Goal: Information Seeking & Learning: Find contact information

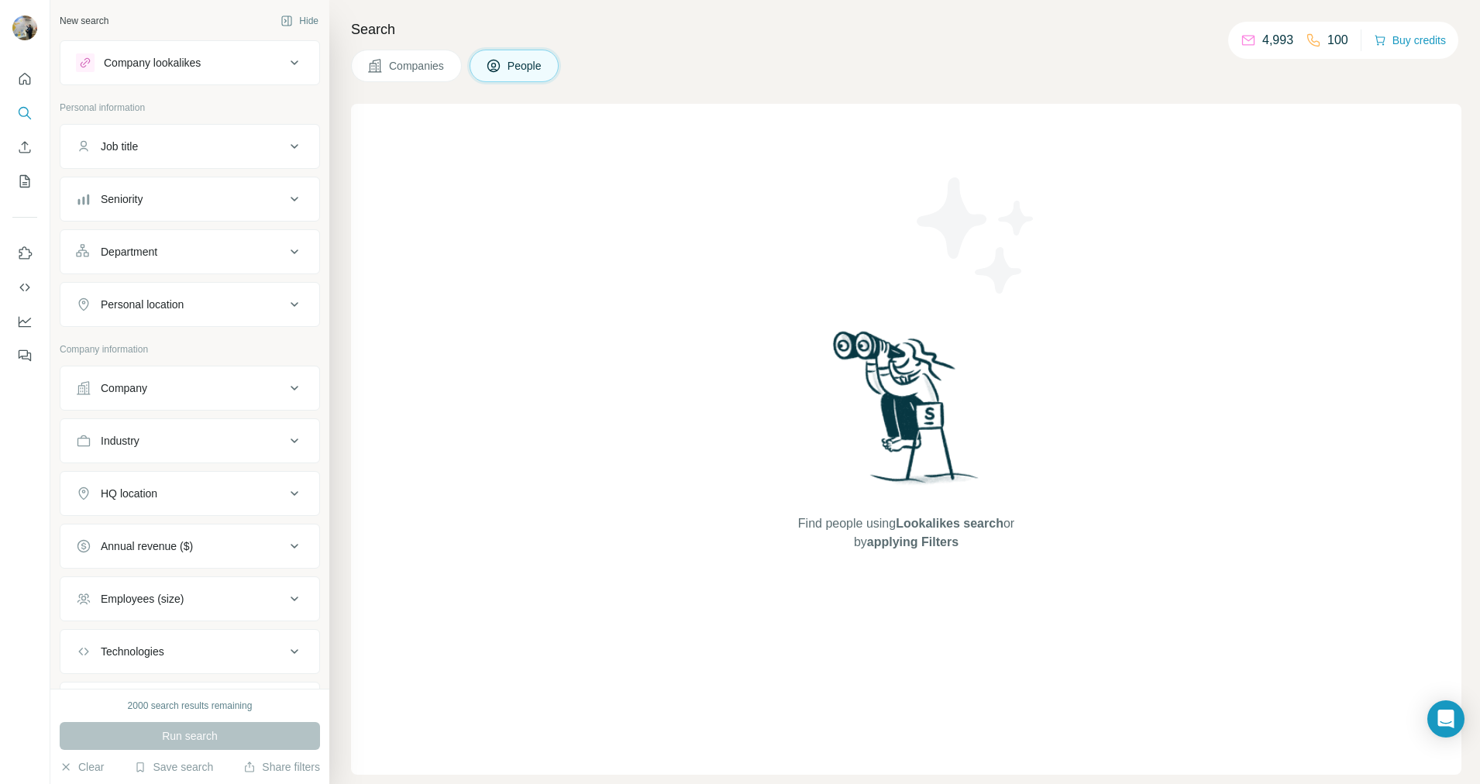
click at [156, 391] on div "Company" at bounding box center [180, 387] width 209 height 15
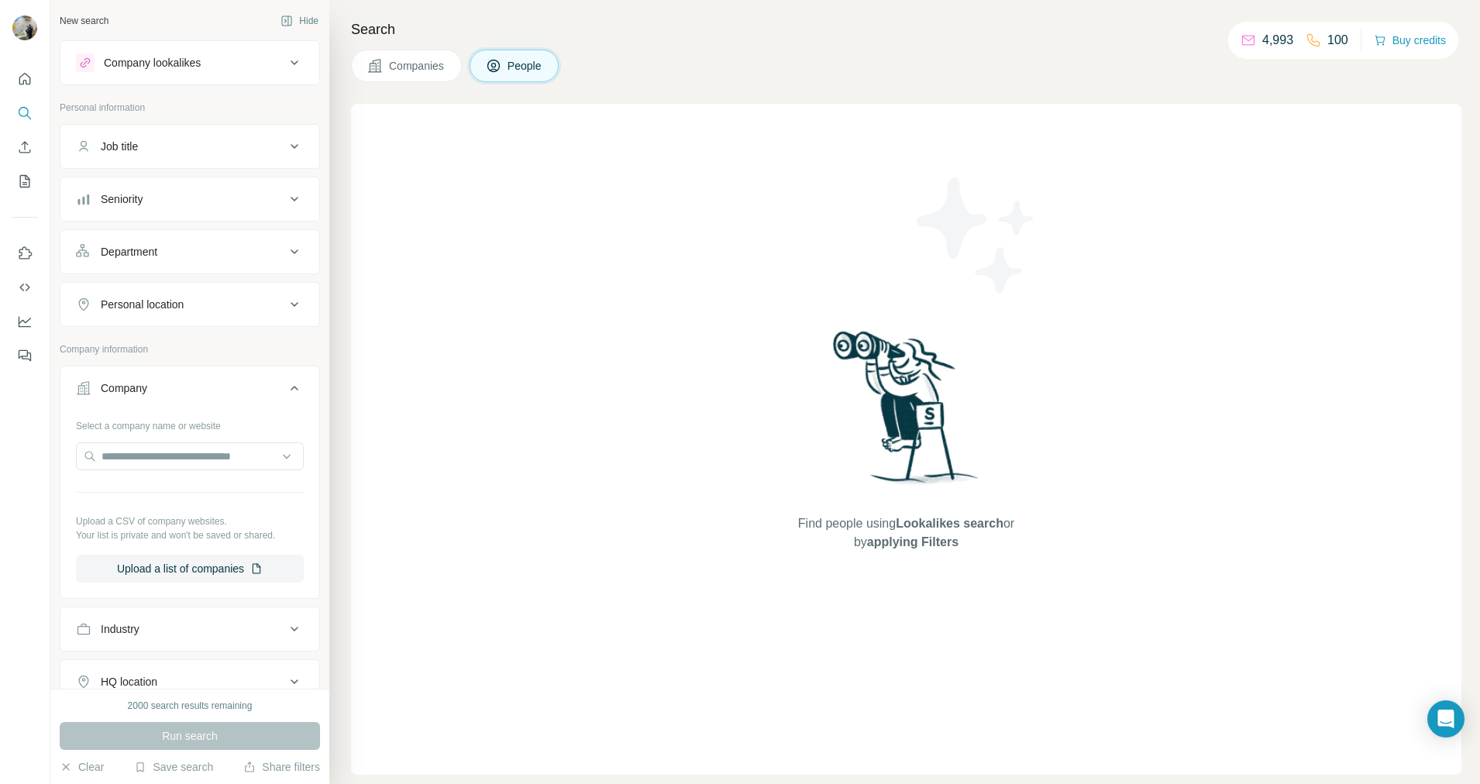
click at [145, 429] on div "Select a company name or website" at bounding box center [190, 423] width 228 height 20
click at [145, 461] on input "text" at bounding box center [190, 456] width 228 height 28
paste input "**********"
type input "**********"
click at [177, 494] on p "Groupe Franc Architectures" at bounding box center [186, 490] width 132 height 15
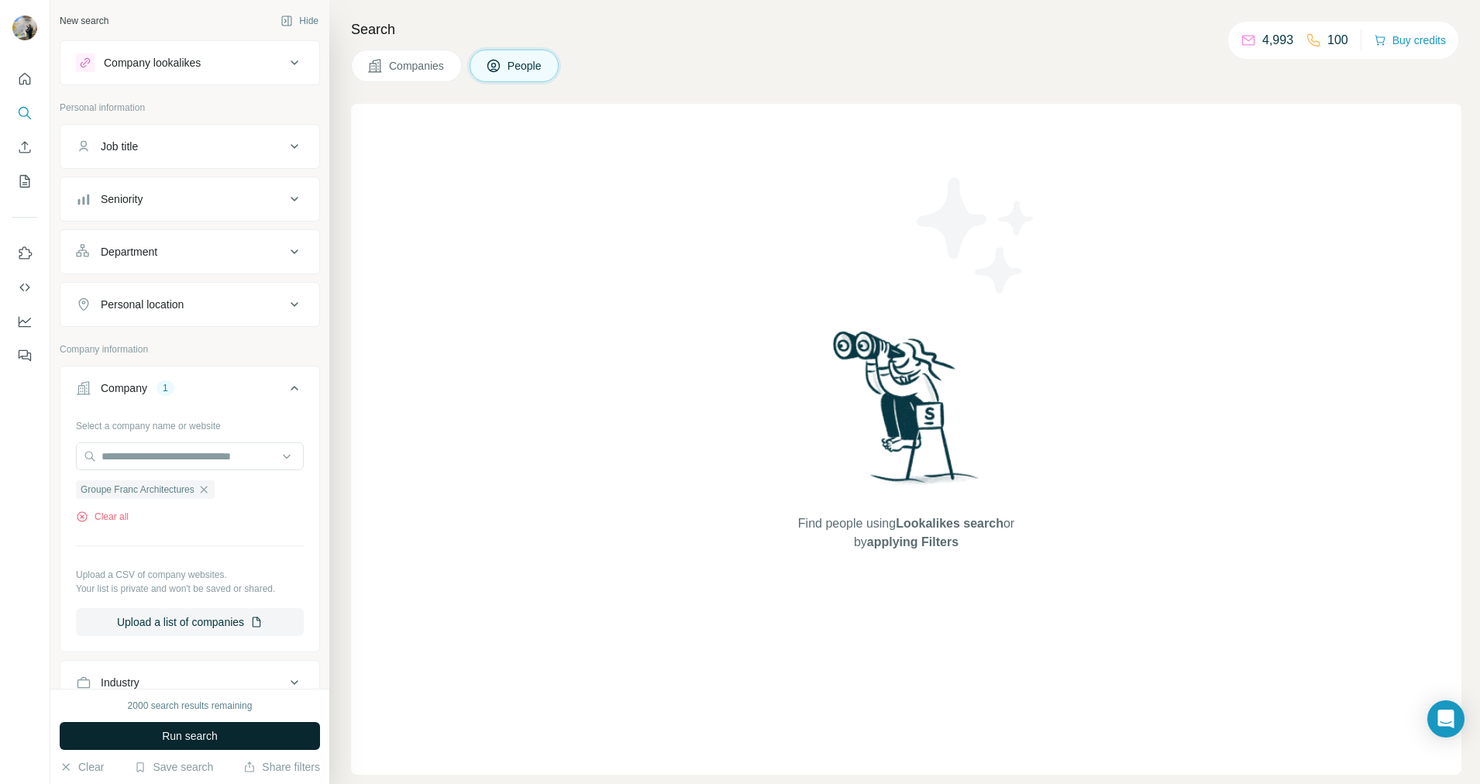
click at [204, 735] on span "Run search" at bounding box center [190, 735] width 56 height 15
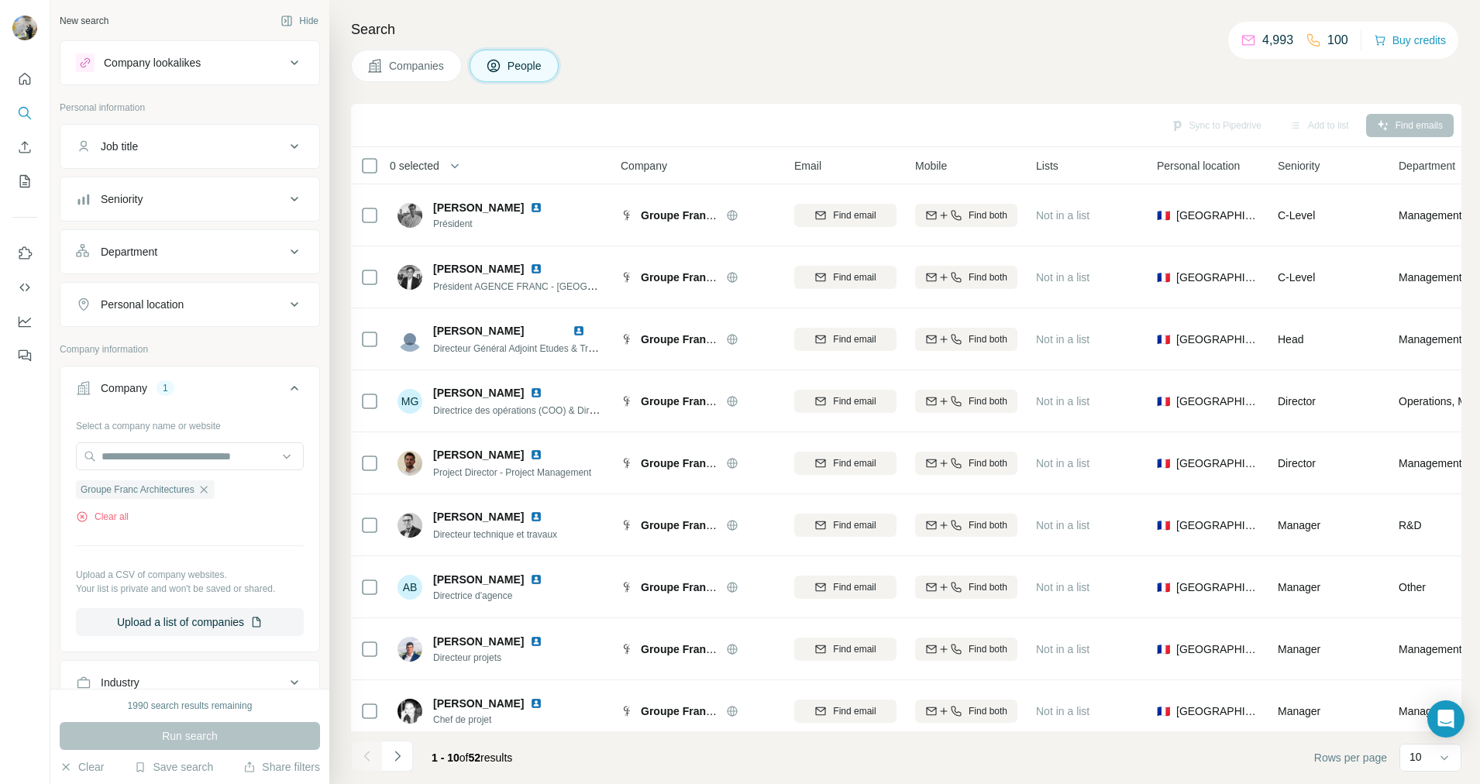
click at [265, 383] on div "Company 1" at bounding box center [180, 387] width 209 height 15
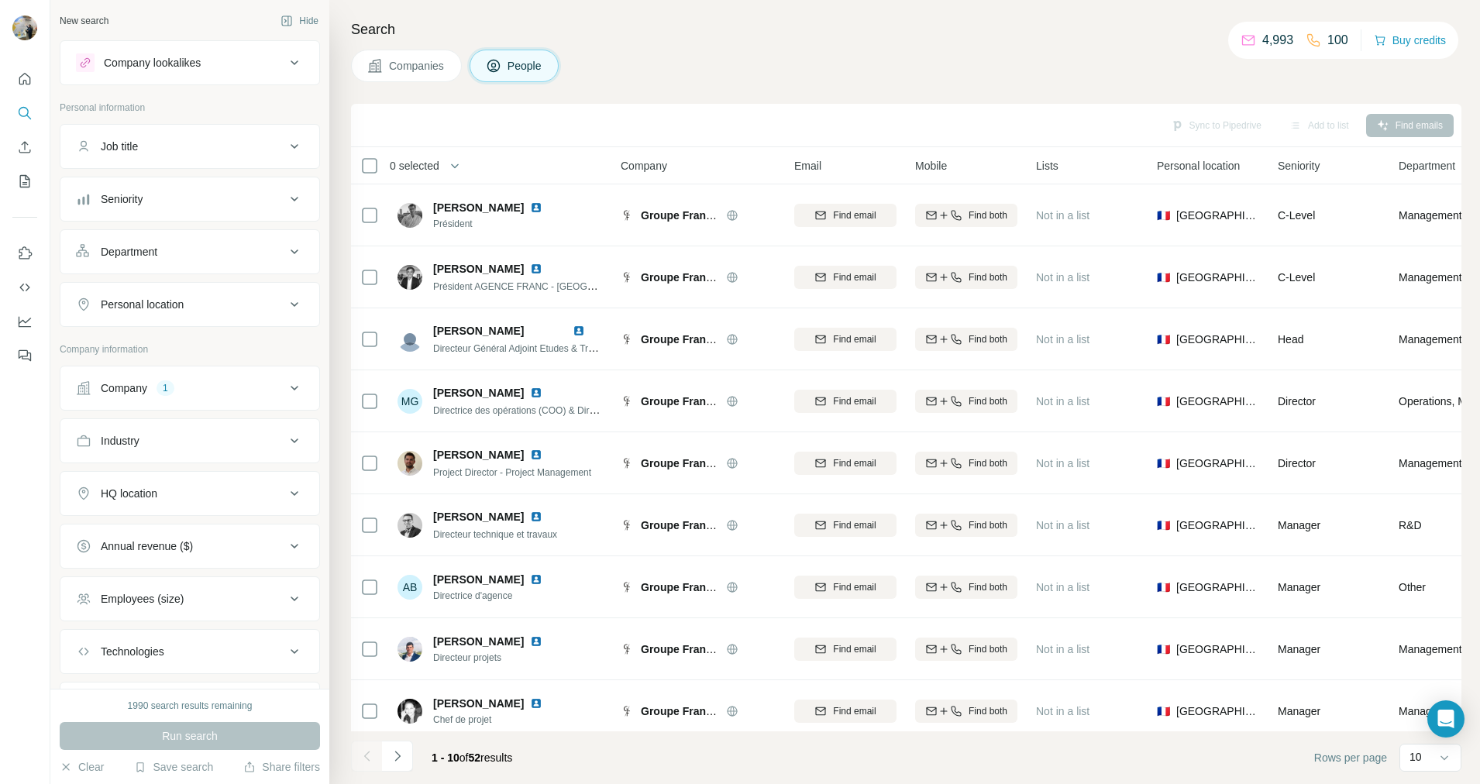
click at [218, 161] on button "Job title" at bounding box center [189, 146] width 259 height 37
click at [218, 157] on button "Job title" at bounding box center [189, 149] width 259 height 43
click at [207, 210] on button "Seniority" at bounding box center [189, 199] width 259 height 37
click at [207, 210] on button "Seniority" at bounding box center [189, 202] width 259 height 43
click at [203, 254] on div "Department" at bounding box center [180, 251] width 209 height 15
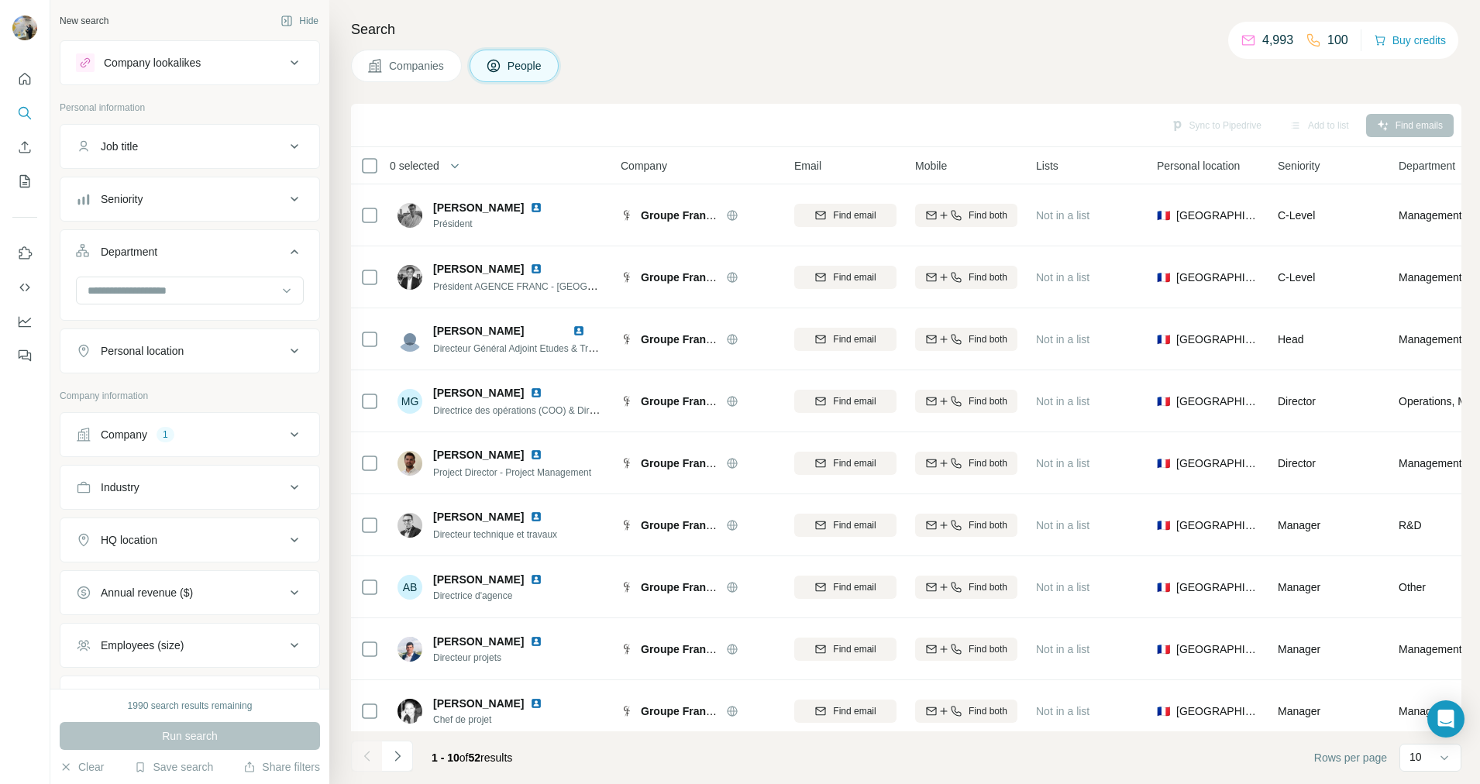
click at [203, 254] on div "Department" at bounding box center [180, 251] width 209 height 15
click at [195, 315] on button "Personal location" at bounding box center [189, 304] width 259 height 37
click at [195, 314] on button "Personal location" at bounding box center [189, 307] width 259 height 43
click at [398, 752] on icon "Navigate to next page" at bounding box center [397, 755] width 15 height 15
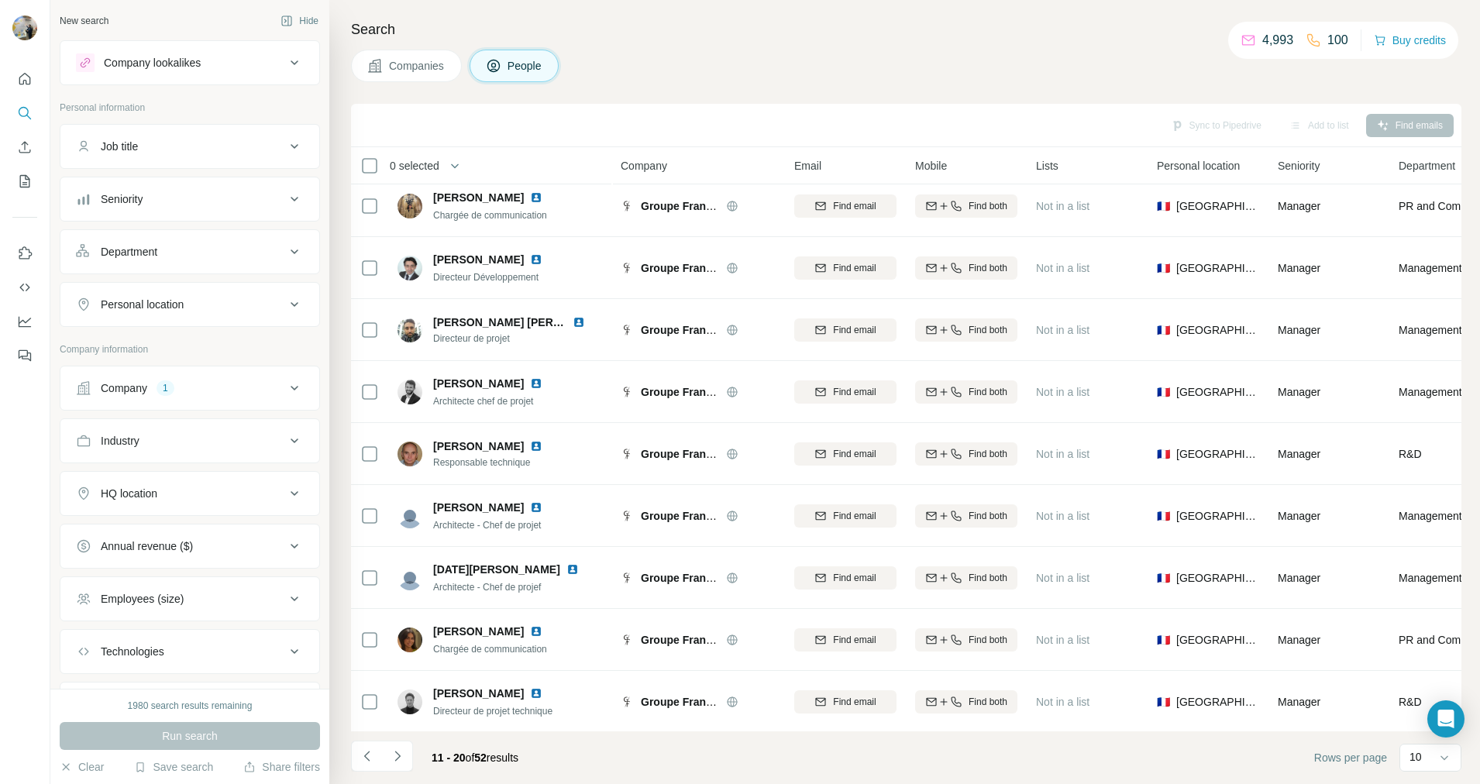
scroll to position [81, 0]
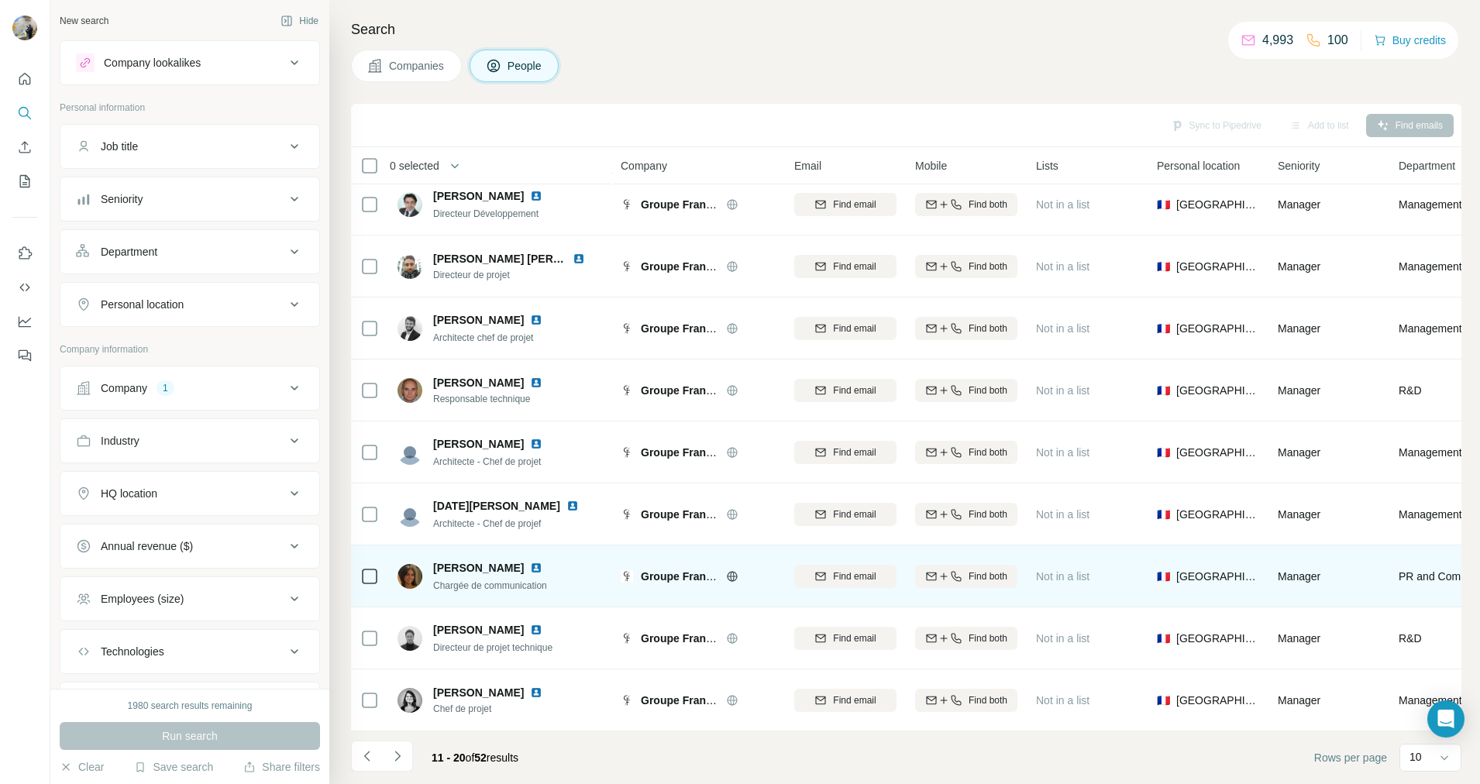
click at [530, 562] on img at bounding box center [536, 568] width 12 height 12
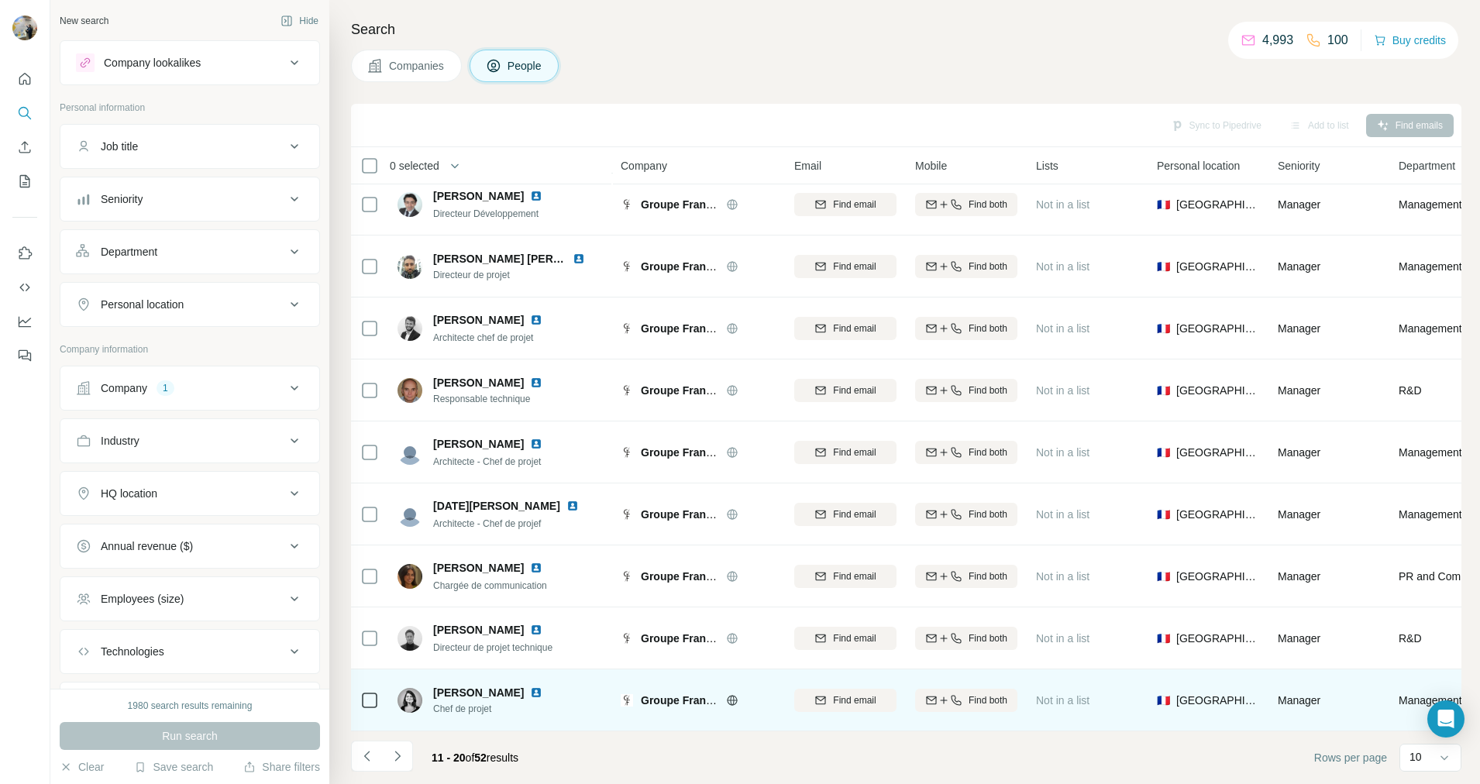
click at [538, 686] on img at bounding box center [536, 692] width 12 height 12
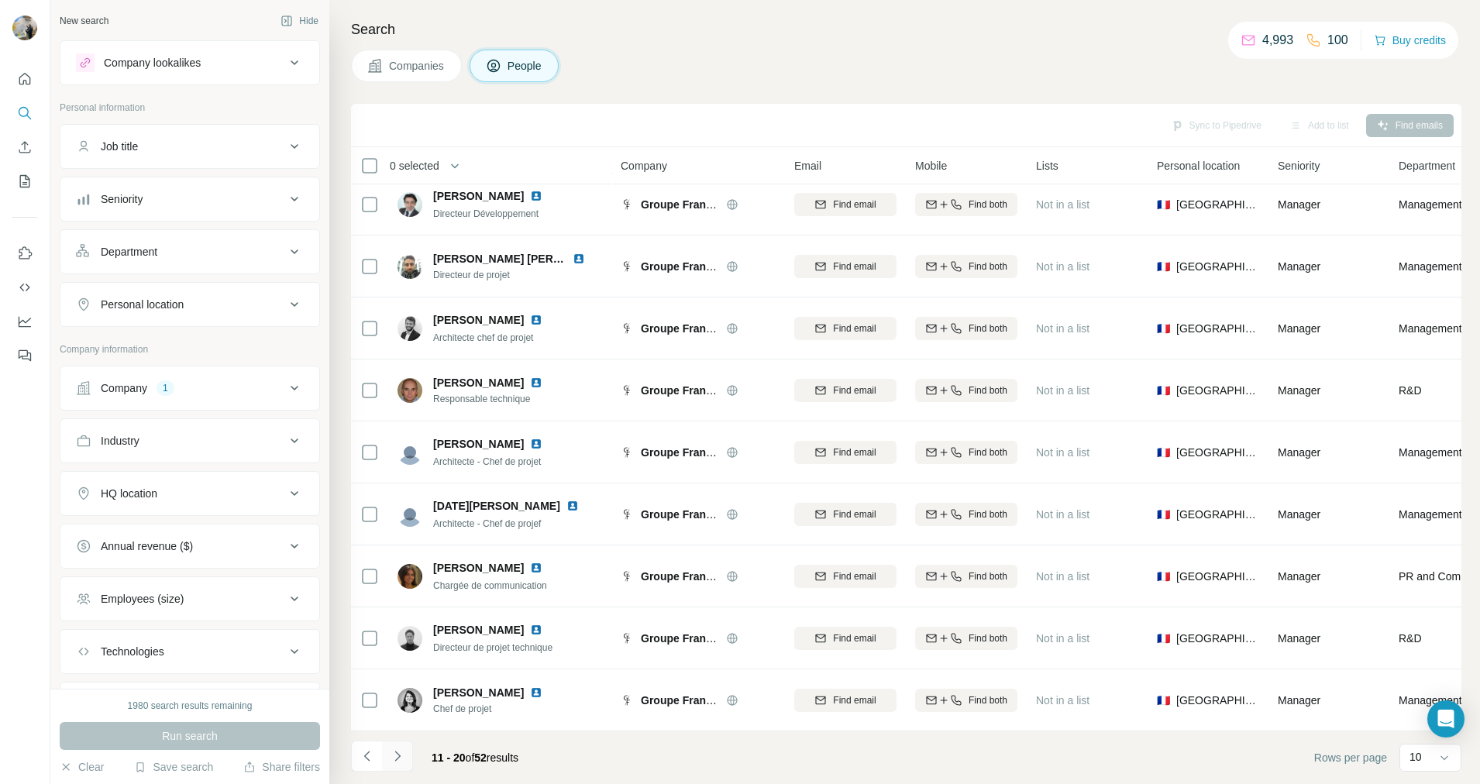
click at [404, 766] on button "Navigate to next page" at bounding box center [397, 756] width 31 height 31
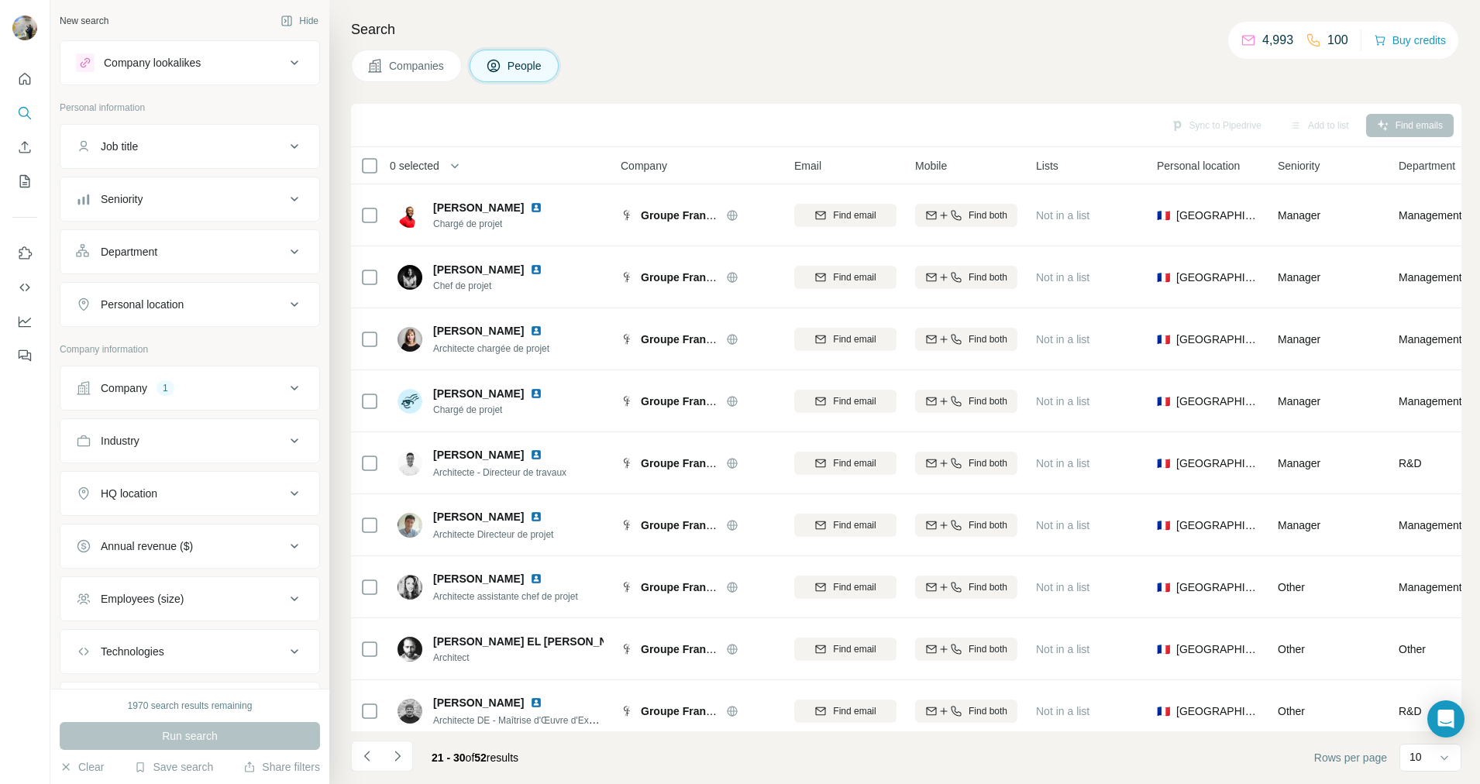
scroll to position [0, 0]
click at [223, 210] on button "Seniority" at bounding box center [189, 199] width 259 height 37
click at [223, 210] on button "Seniority" at bounding box center [189, 202] width 259 height 43
click at [519, 62] on span "People" at bounding box center [526, 65] width 36 height 15
click at [221, 149] on div "Job title" at bounding box center [180, 146] width 209 height 15
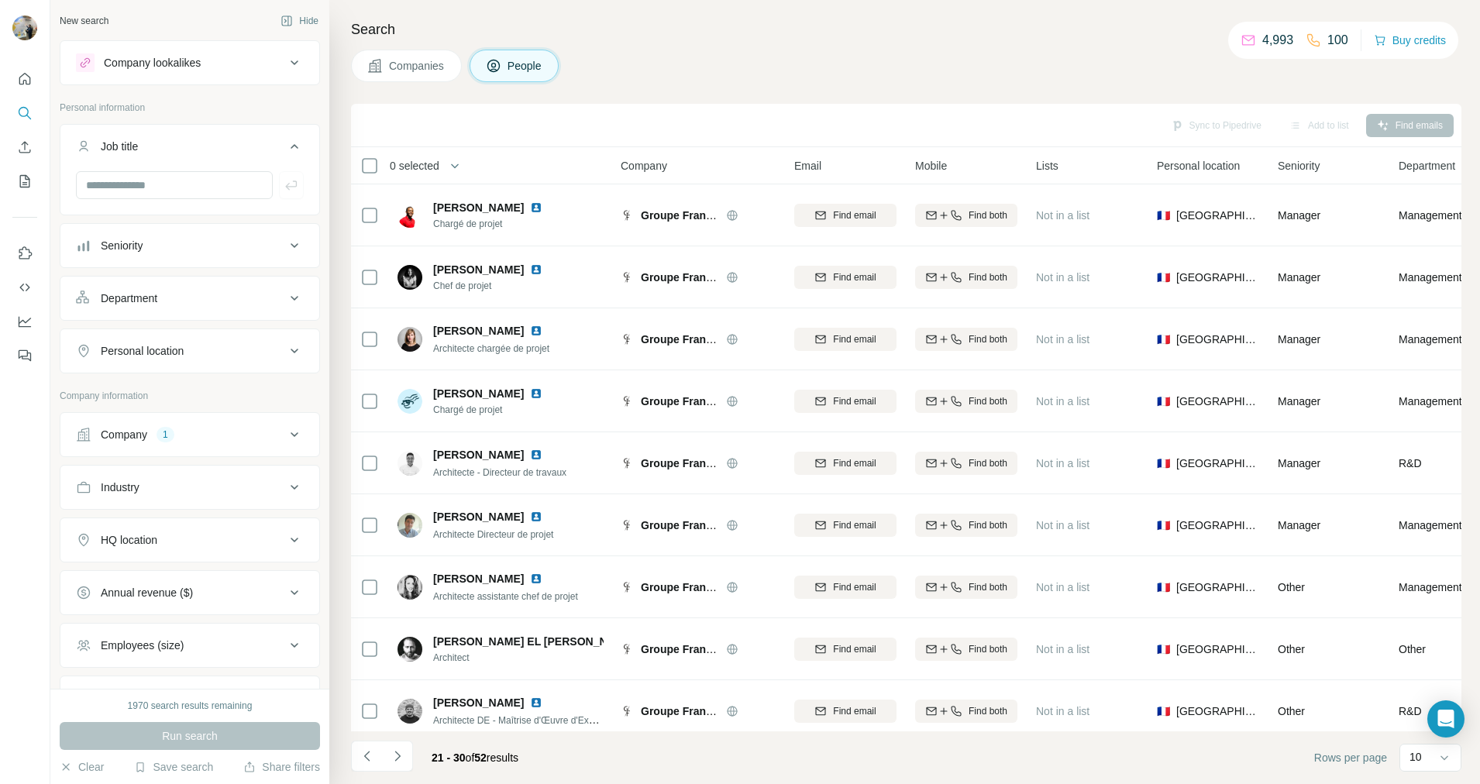
click at [221, 149] on div "Job title" at bounding box center [180, 146] width 209 height 15
click at [217, 208] on button "Seniority" at bounding box center [189, 199] width 259 height 37
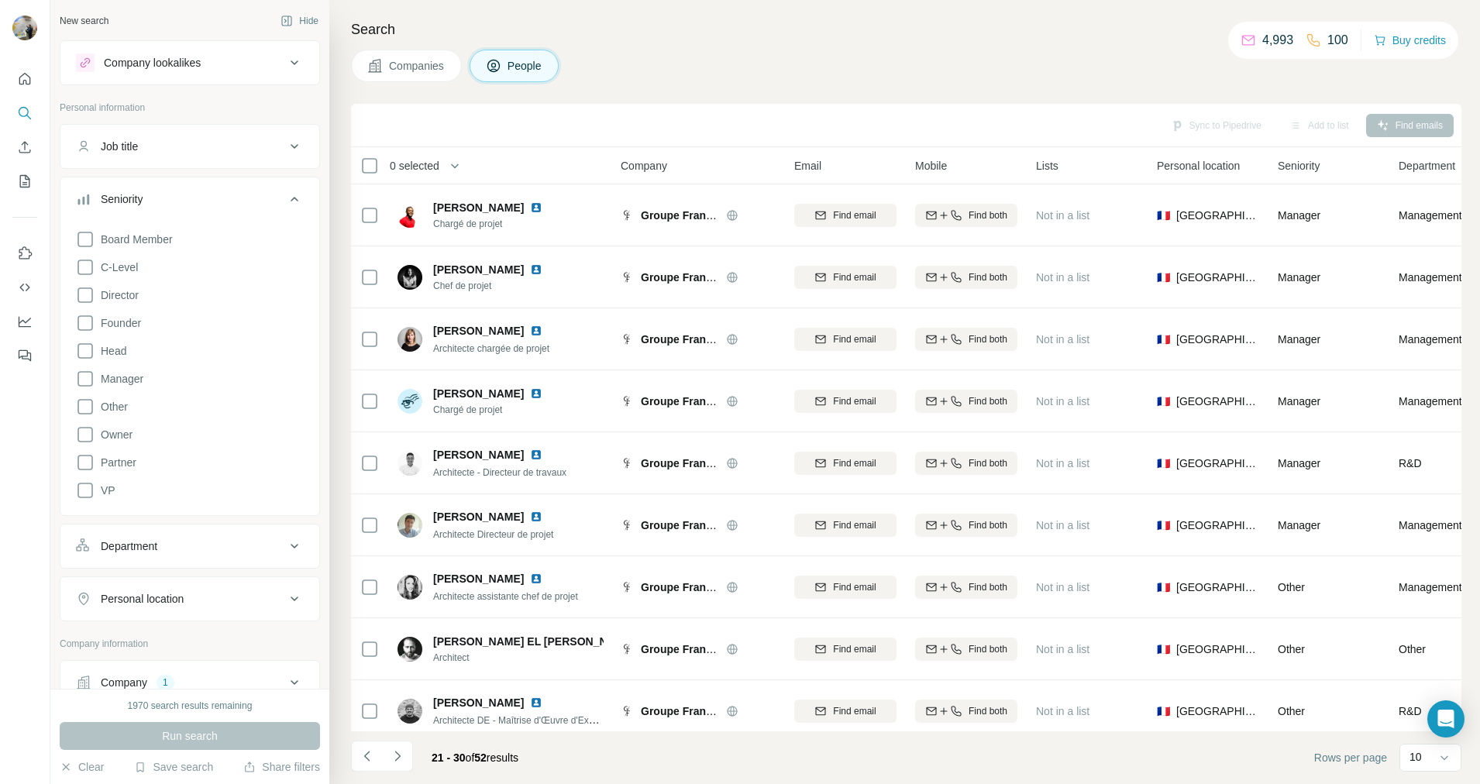
click at [217, 208] on button "Seniority" at bounding box center [189, 202] width 259 height 43
click at [205, 267] on button "Department" at bounding box center [189, 251] width 259 height 37
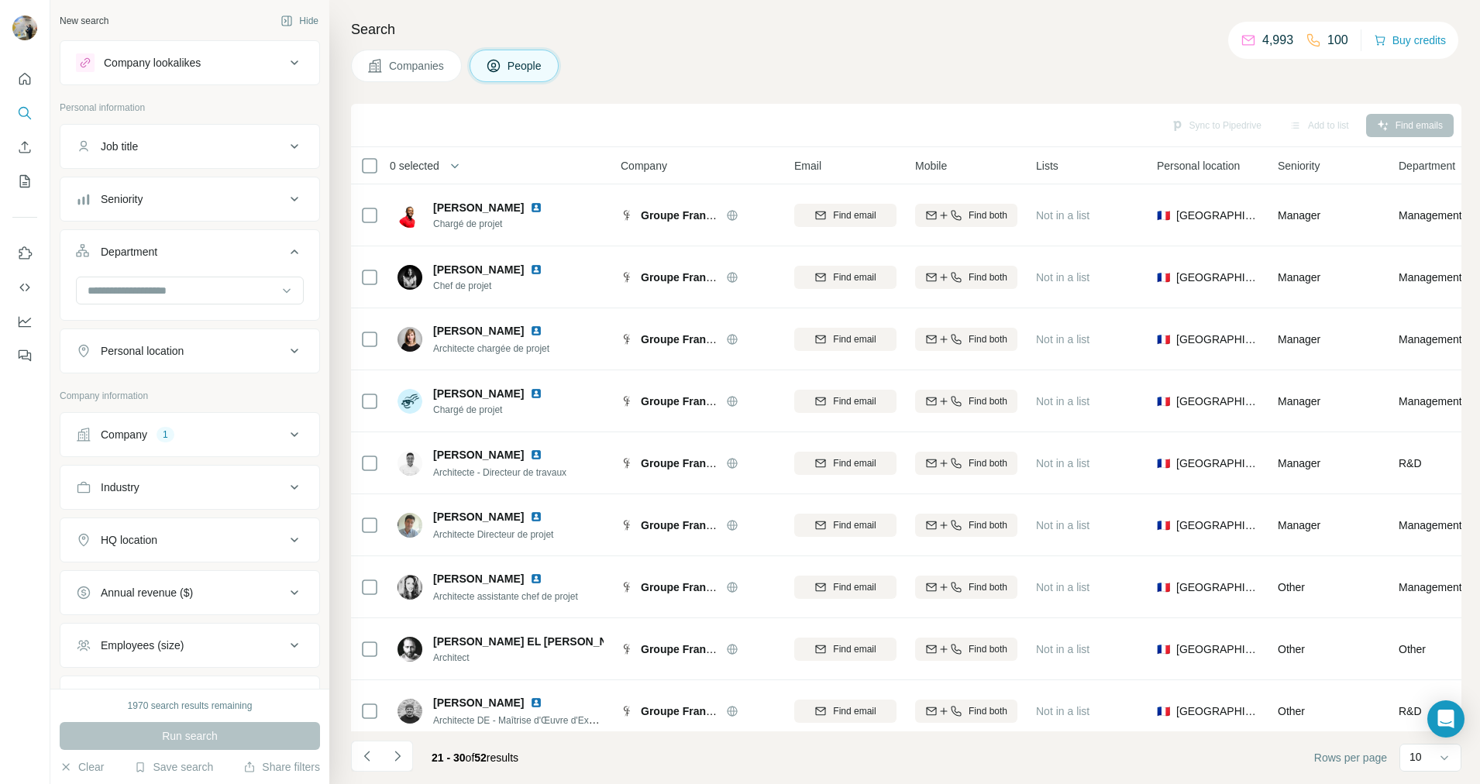
click at [205, 267] on button "Department" at bounding box center [189, 254] width 259 height 43
click at [357, 749] on button "Navigate to previous page" at bounding box center [366, 756] width 31 height 31
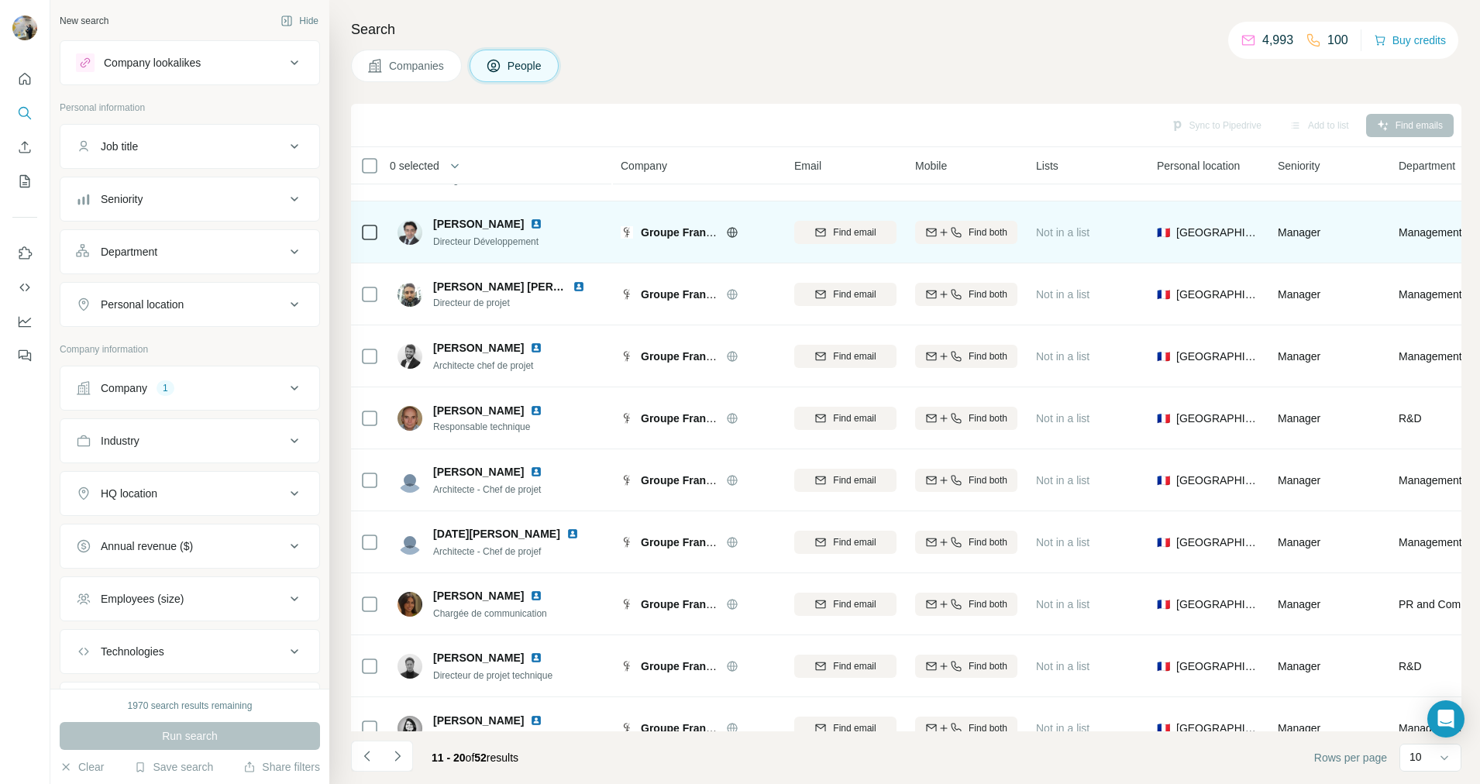
scroll to position [81, 0]
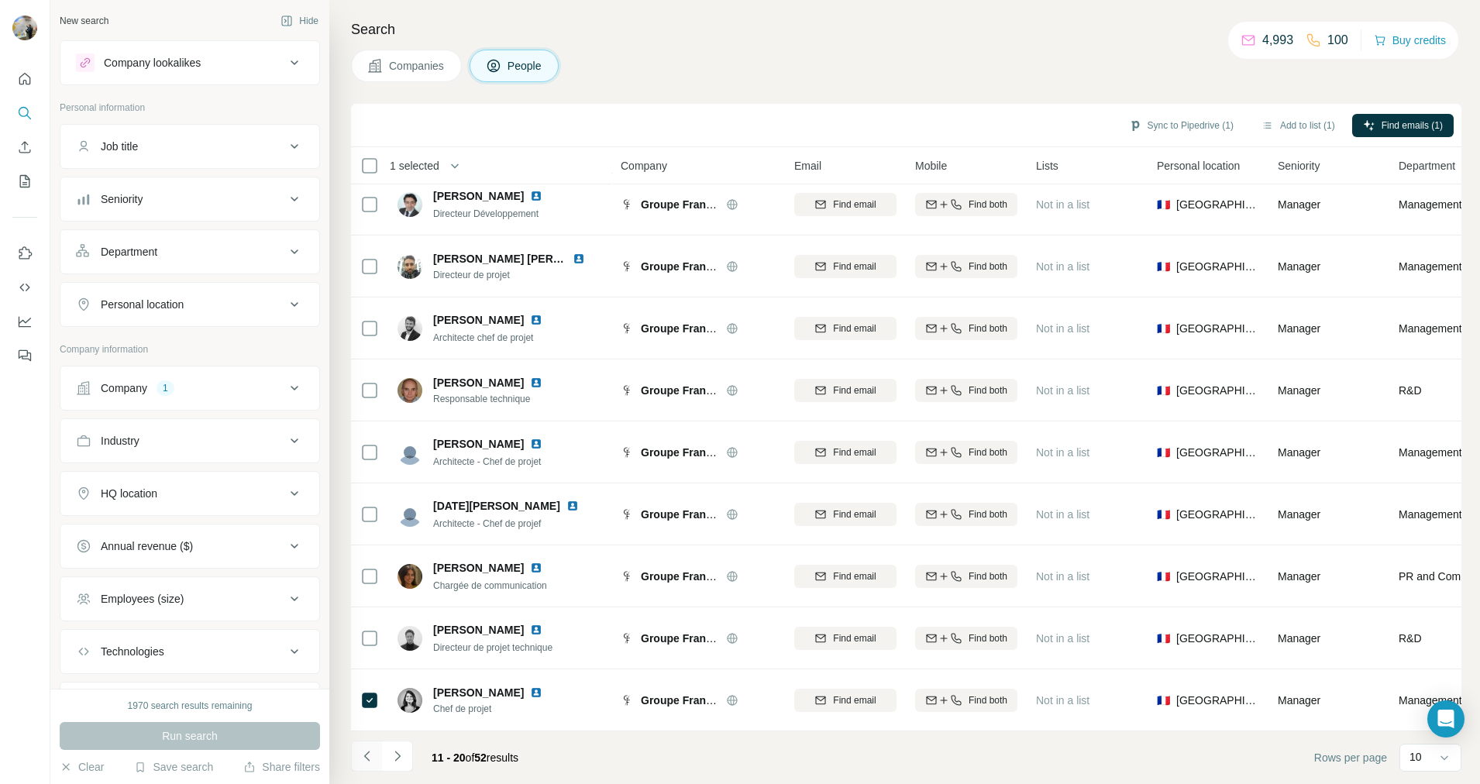
click at [363, 759] on icon "Navigate to previous page" at bounding box center [367, 755] width 15 height 15
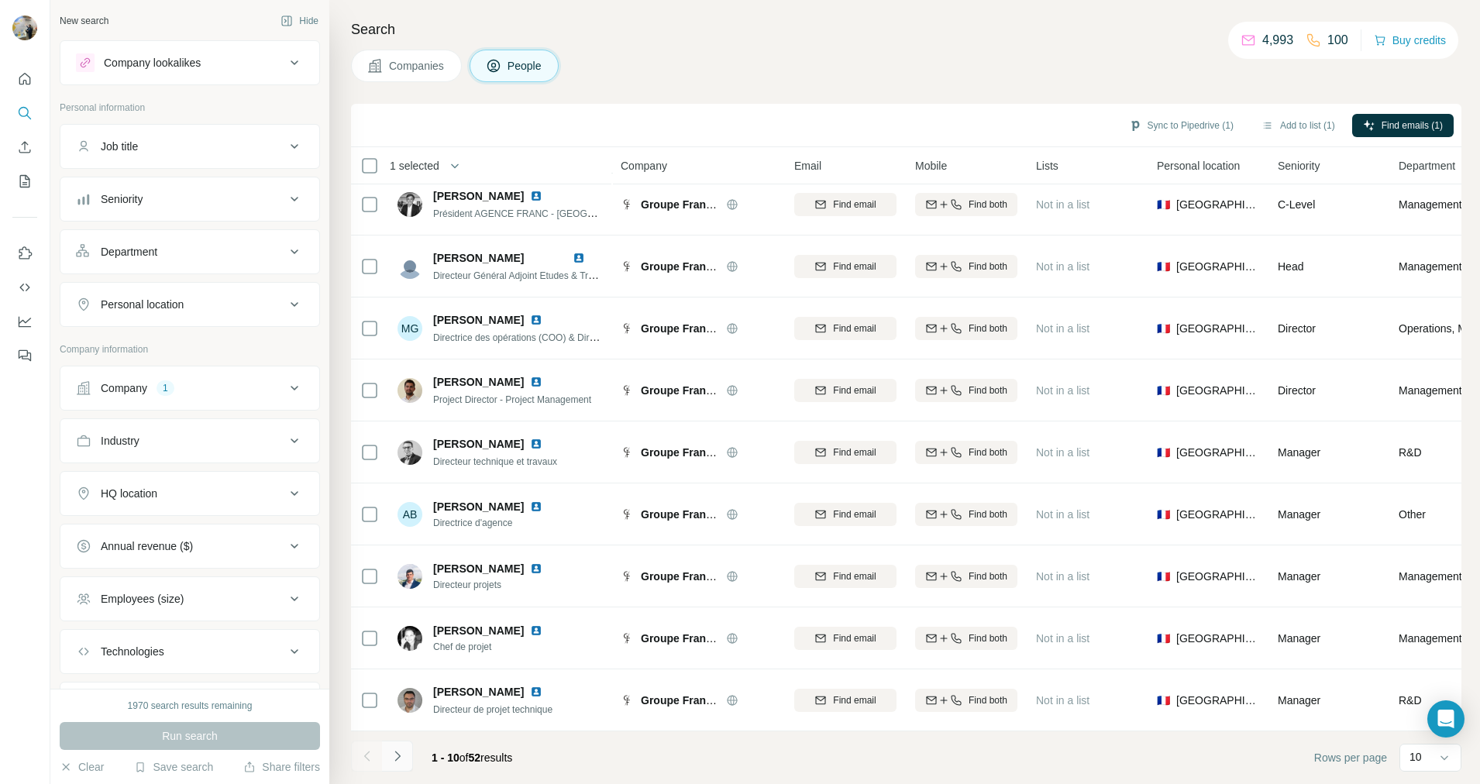
click at [401, 762] on icon "Navigate to next page" at bounding box center [397, 755] width 15 height 15
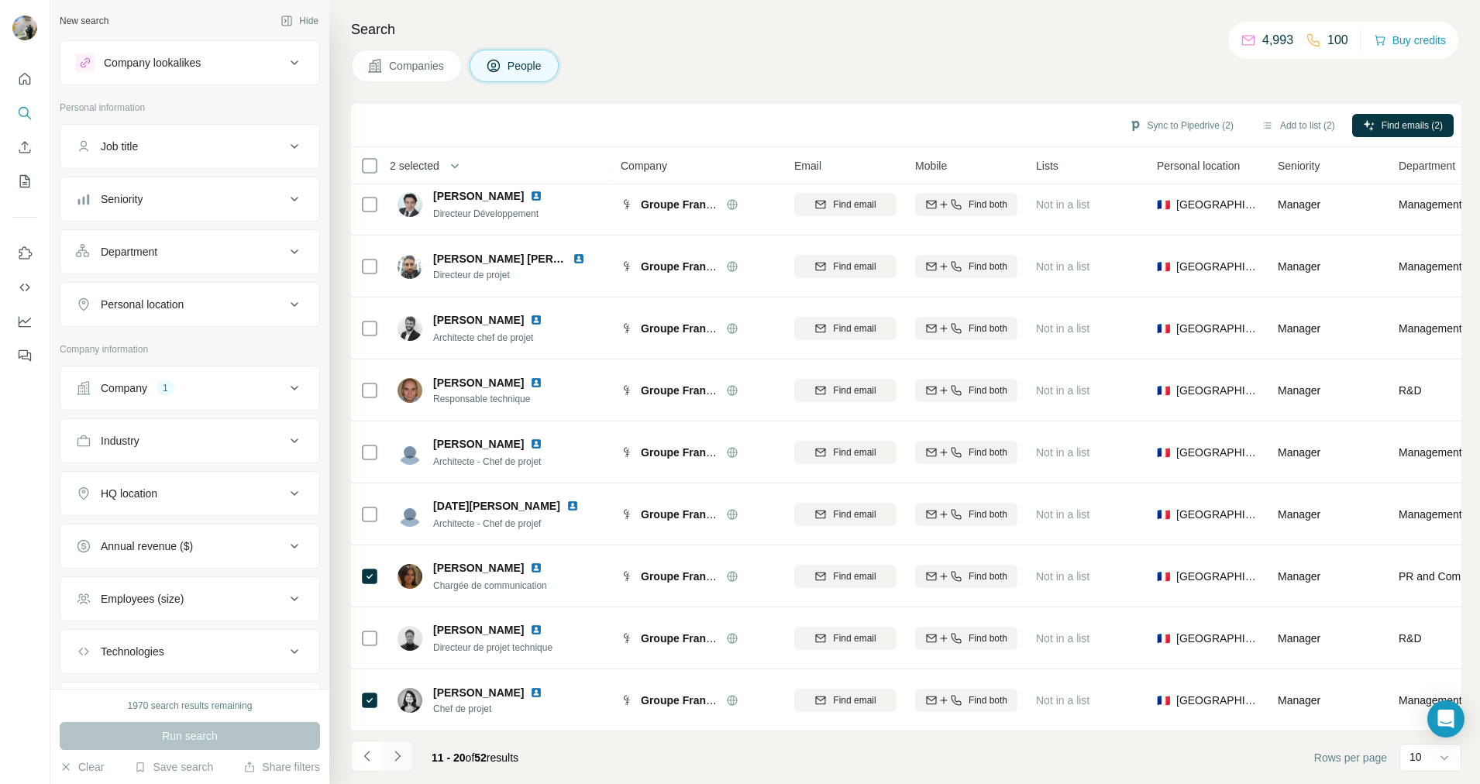
click at [401, 756] on icon "Navigate to next page" at bounding box center [397, 755] width 15 height 15
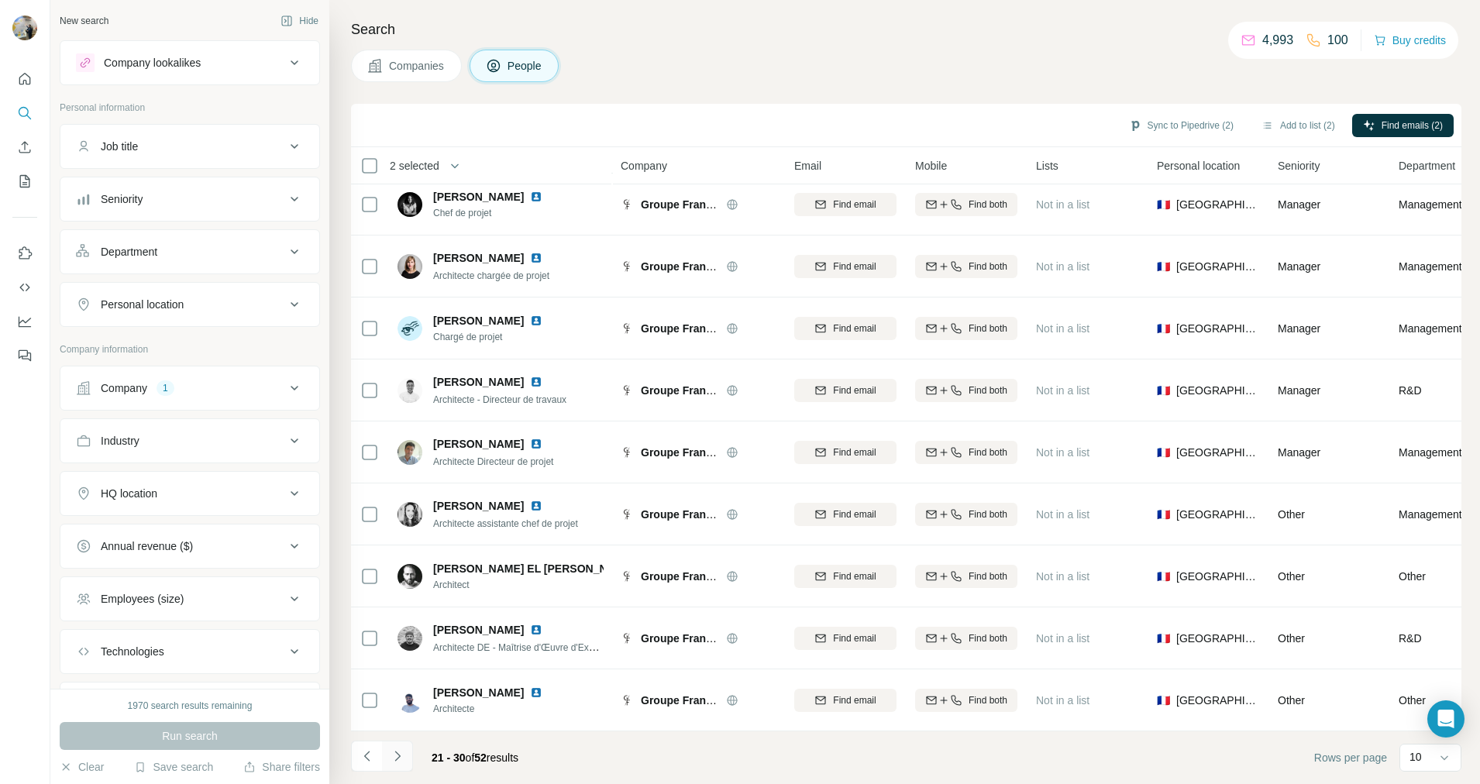
click at [406, 754] on button "Navigate to next page" at bounding box center [397, 756] width 31 height 31
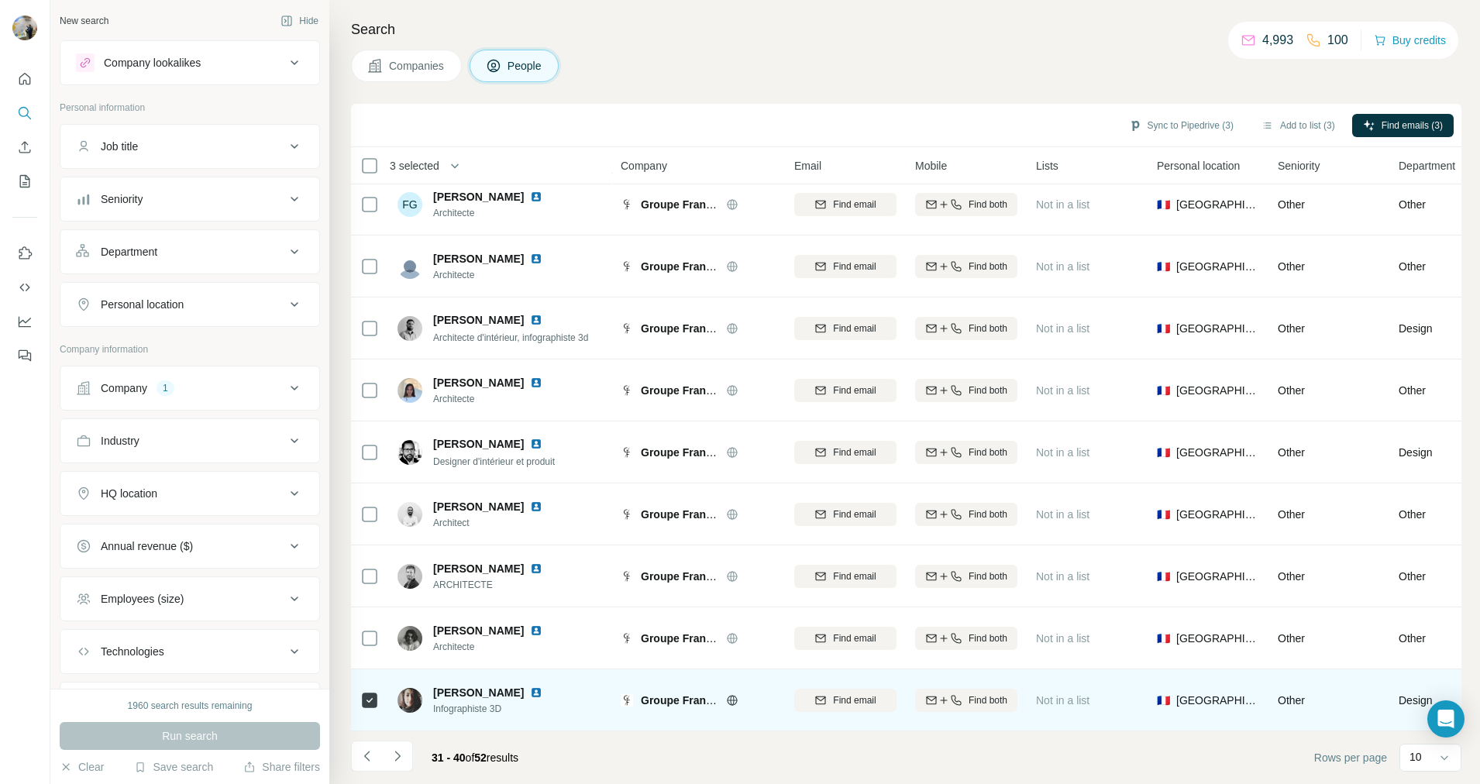
click at [530, 686] on img at bounding box center [536, 692] width 12 height 12
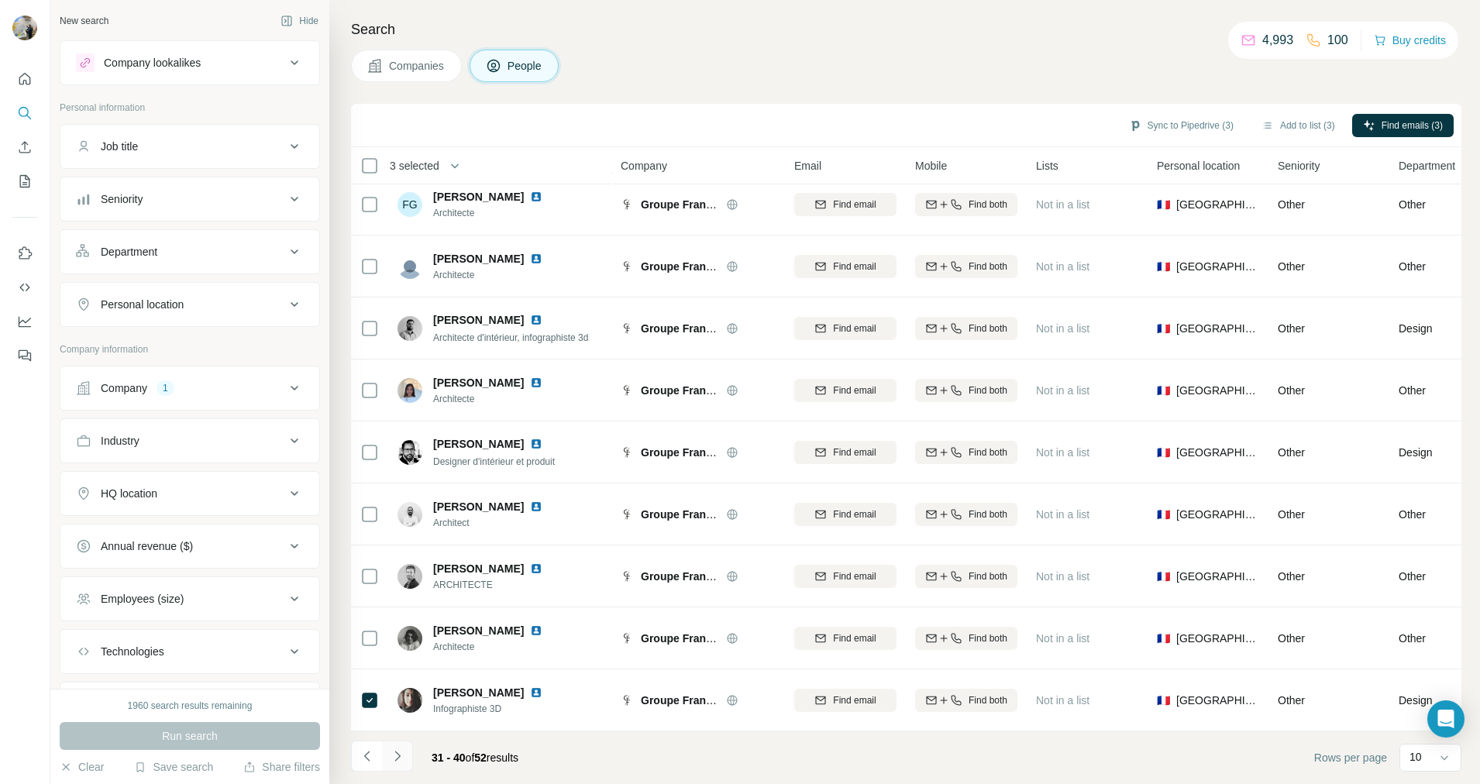
click at [390, 750] on icon "Navigate to next page" at bounding box center [397, 755] width 15 height 15
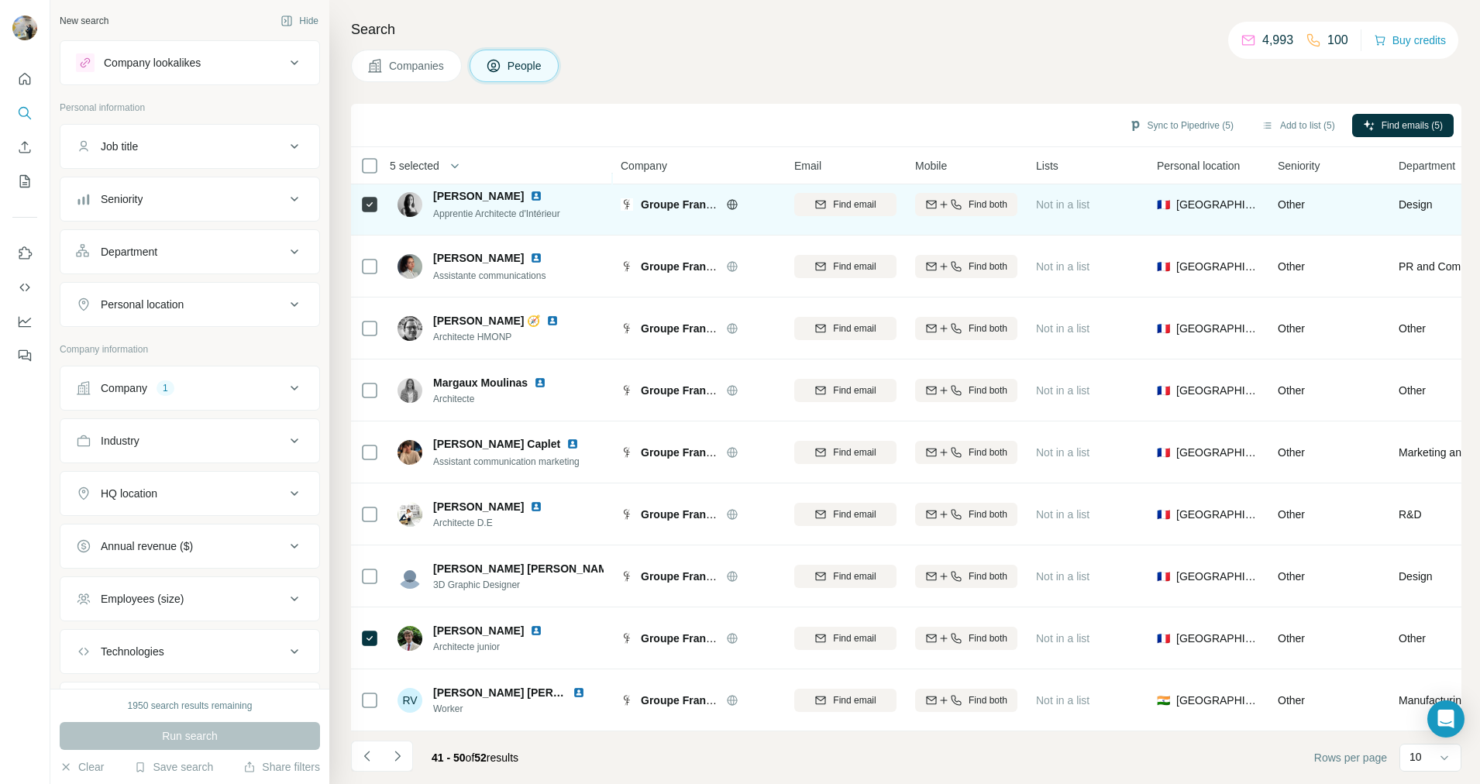
click at [530, 190] on img at bounding box center [536, 196] width 12 height 12
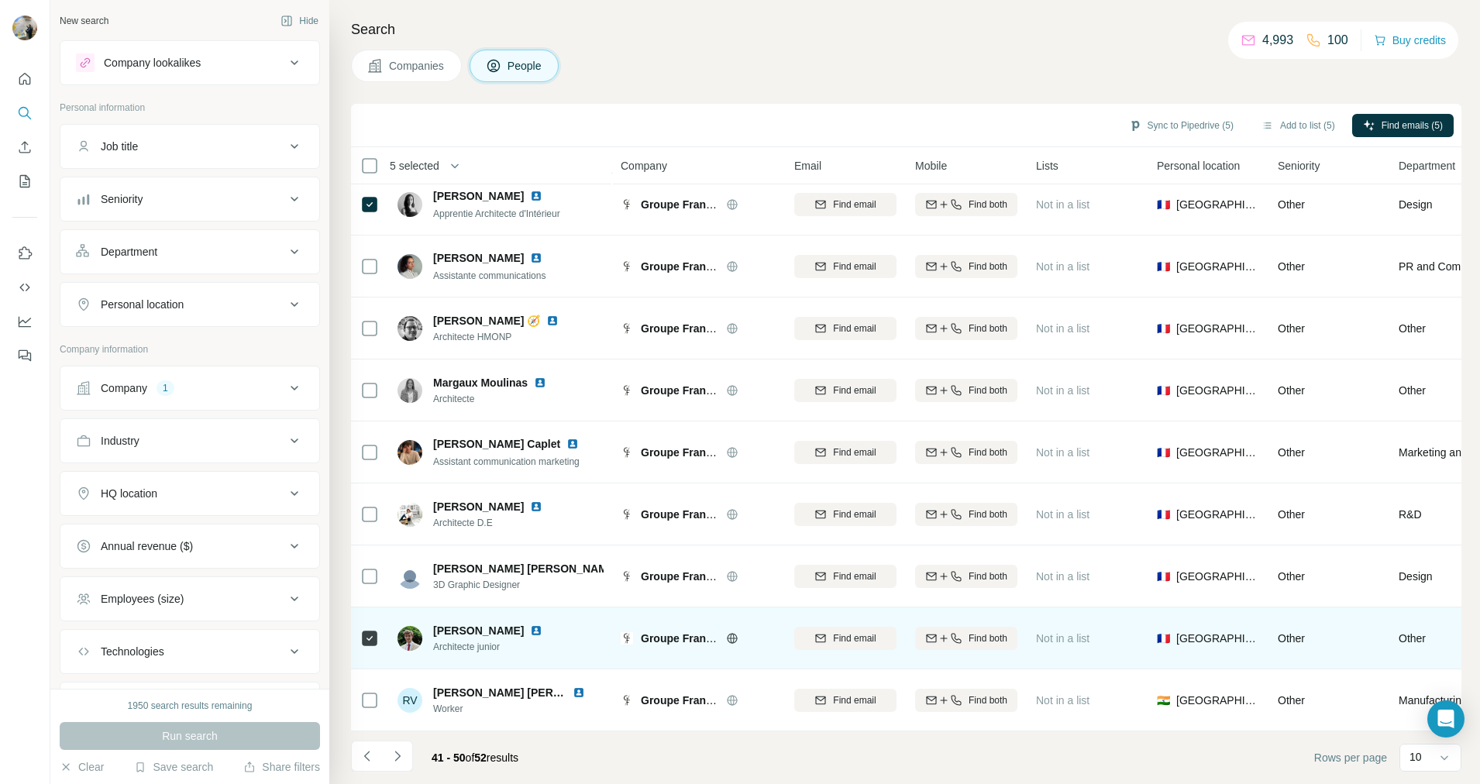
click at [530, 625] on img at bounding box center [536, 631] width 12 height 12
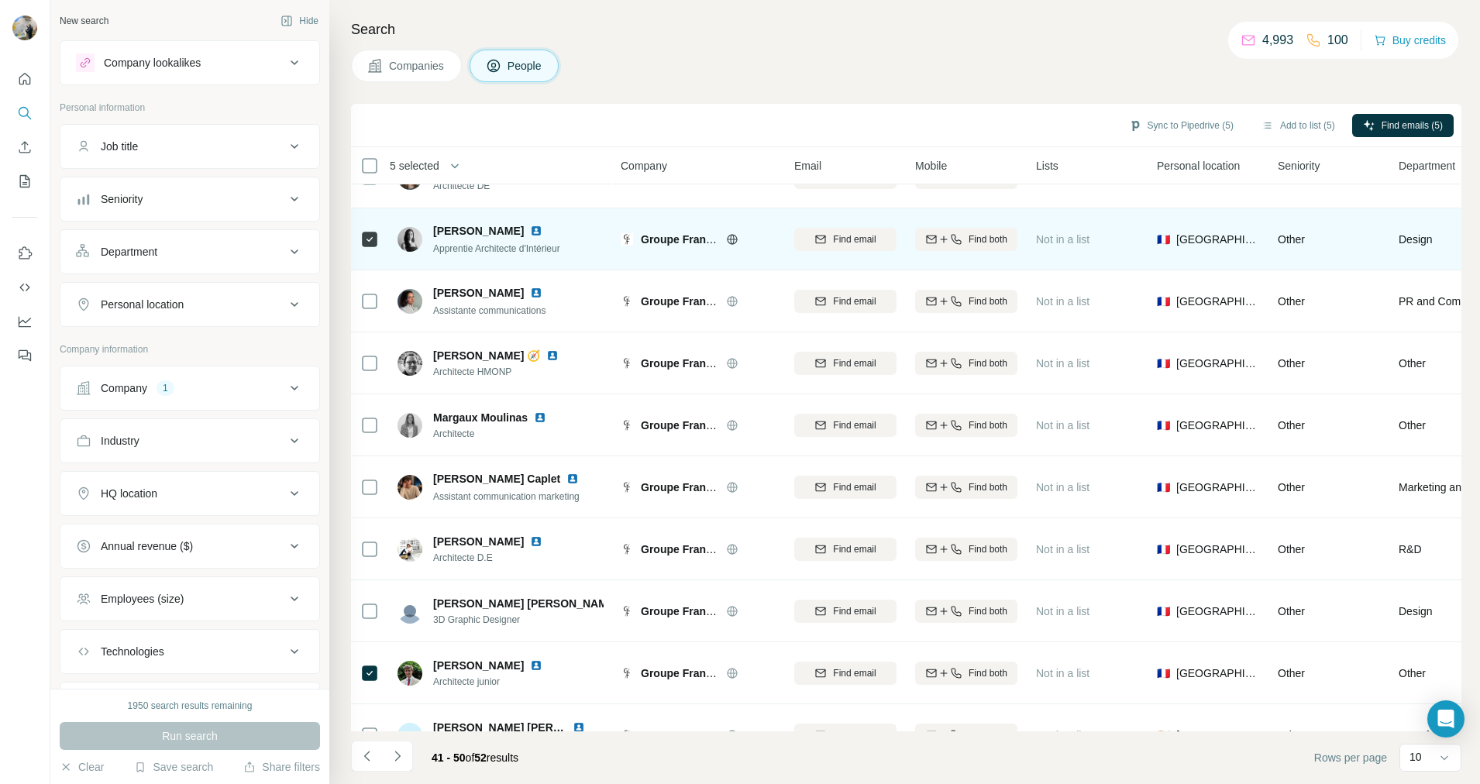
scroll to position [0, 0]
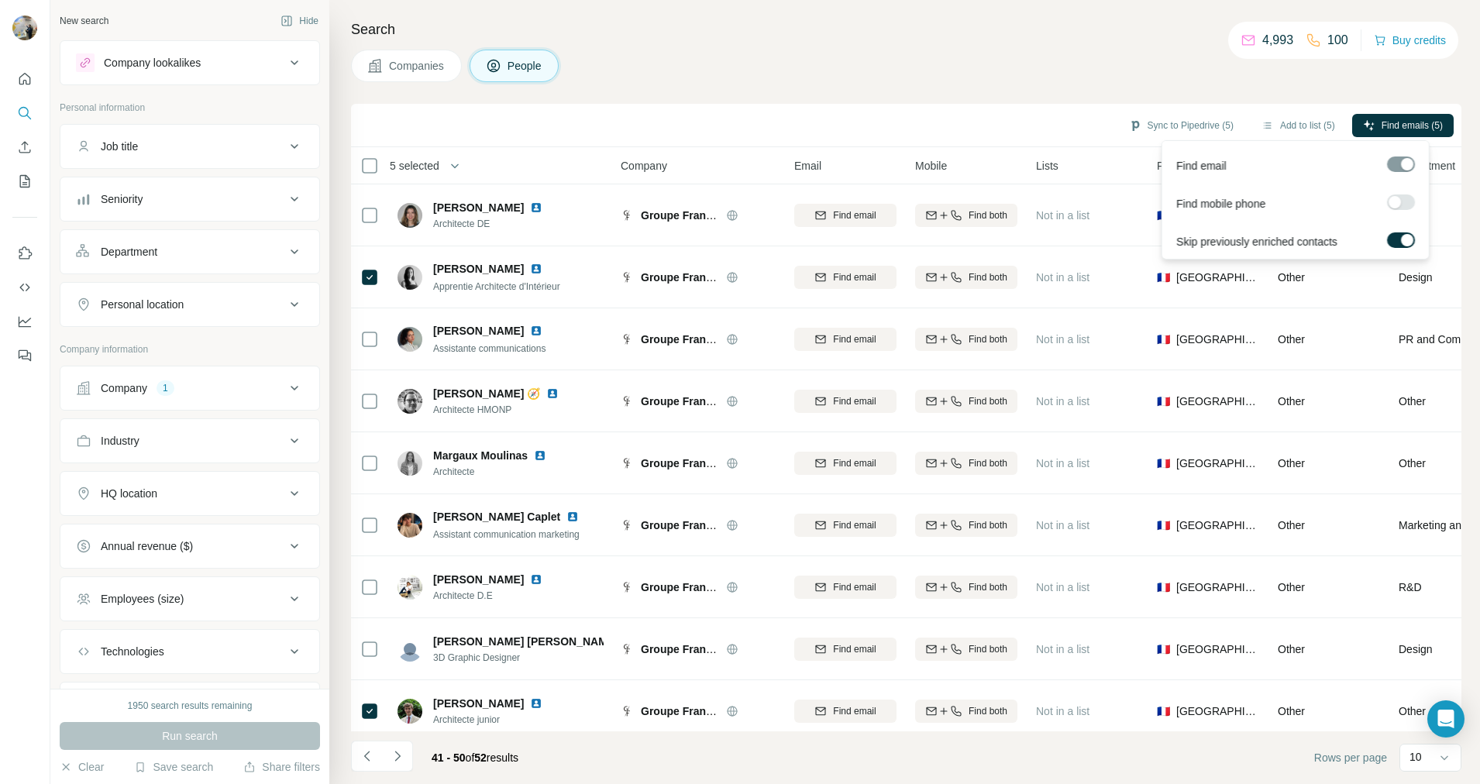
click at [1399, 202] on div at bounding box center [1394, 202] width 12 height 12
click at [1366, 127] on span "Find emails & mobiles (5)" at bounding box center [1390, 126] width 105 height 14
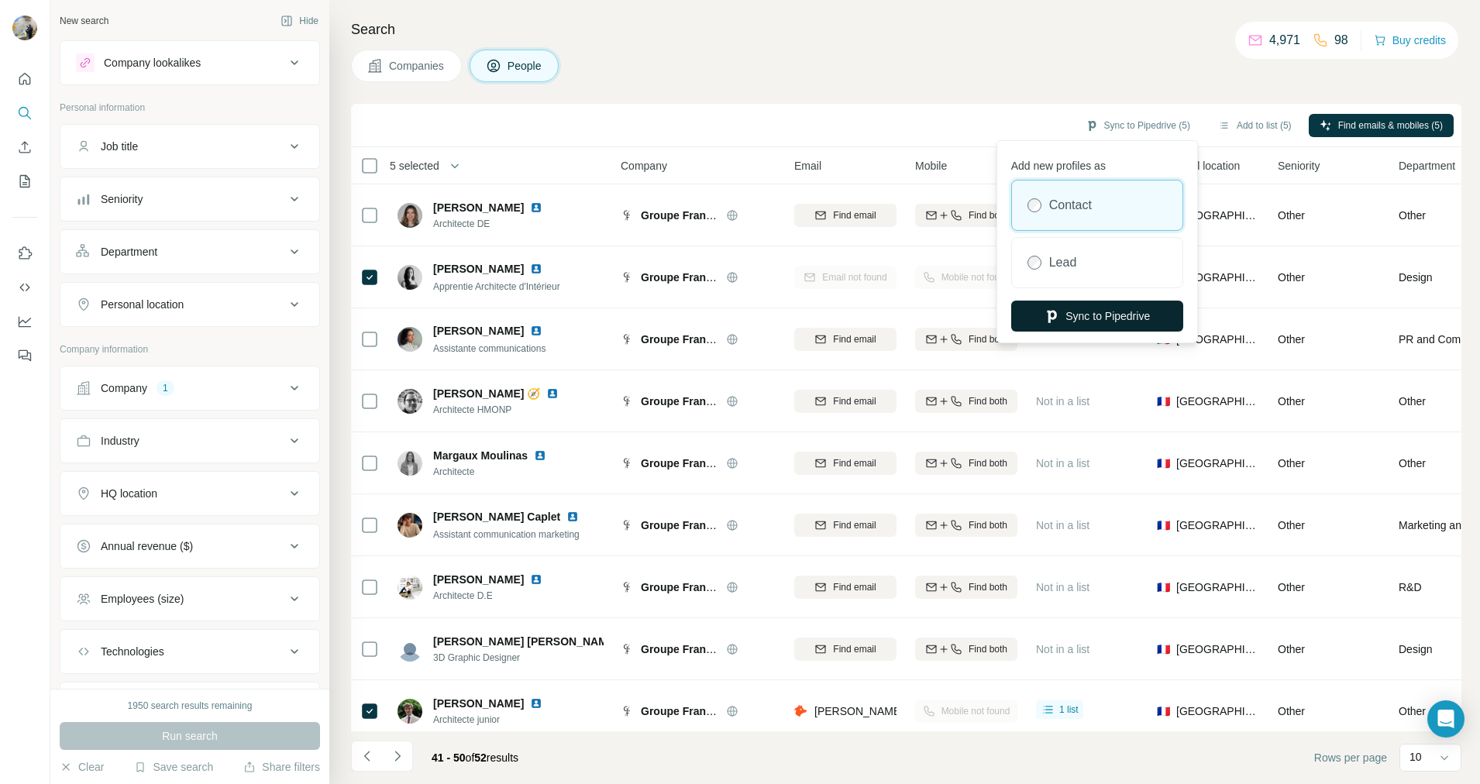
click at [1106, 318] on button "Sync to Pipedrive" at bounding box center [1097, 316] width 172 height 31
